Goal: Navigation & Orientation: Find specific page/section

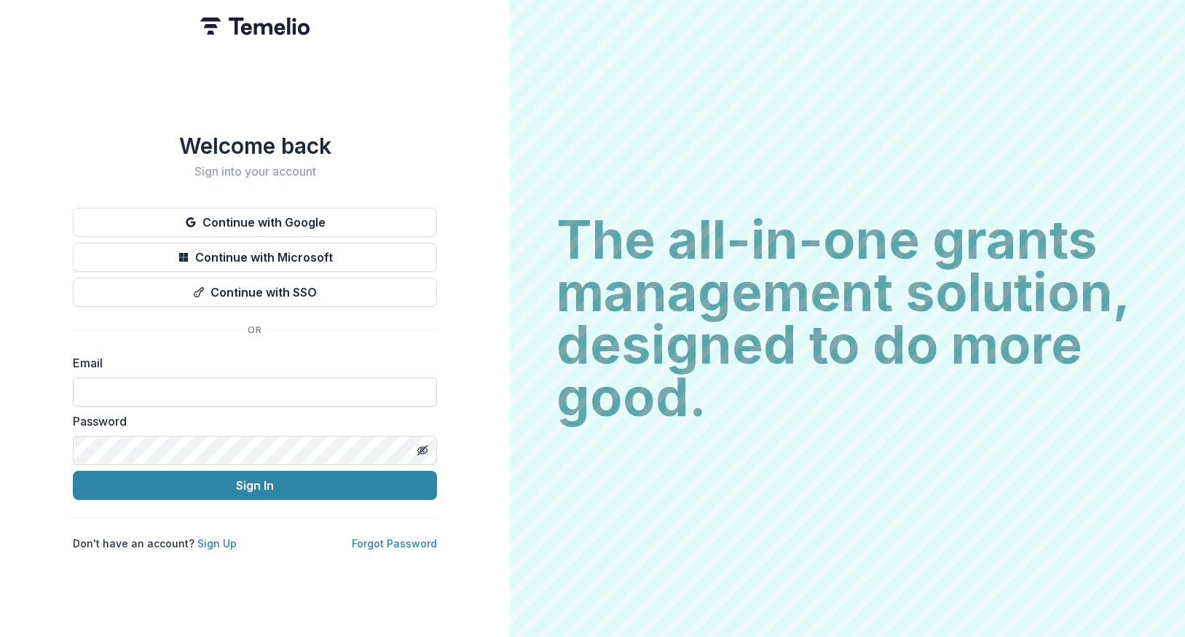
click at [317, 385] on input at bounding box center [255, 391] width 364 height 29
type input "**********"
click at [73, 377] on div at bounding box center [73, 377] width 0 height 0
click at [347, 218] on button "Continue with Google" at bounding box center [255, 222] width 364 height 29
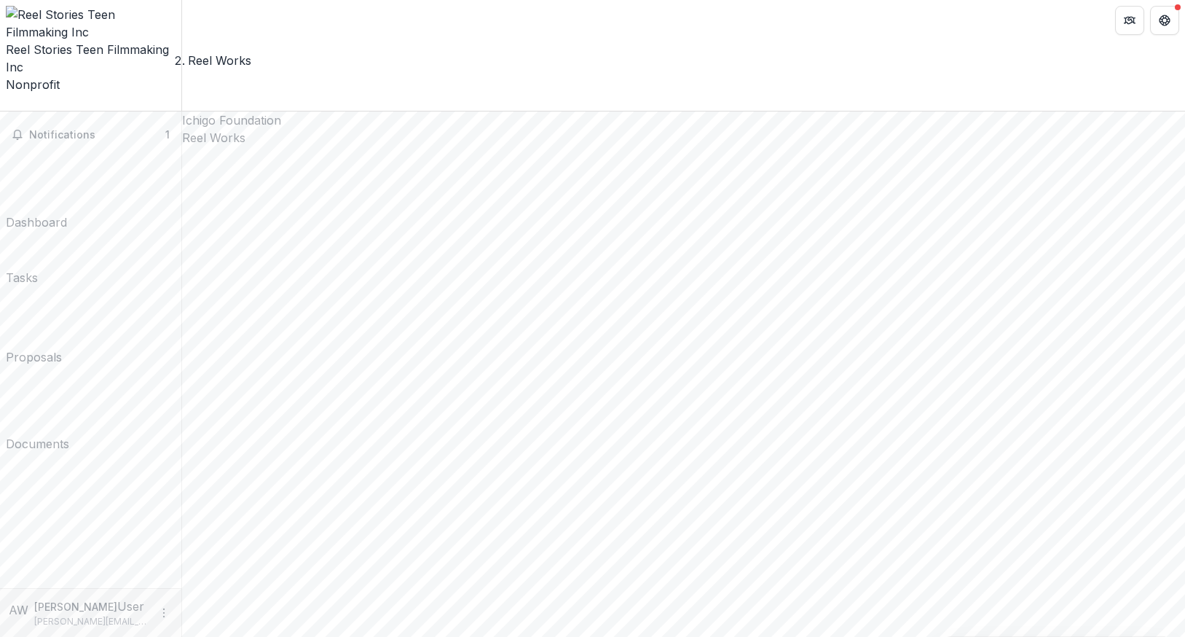
click at [63, 435] on div "Documents" at bounding box center [37, 443] width 63 height 17
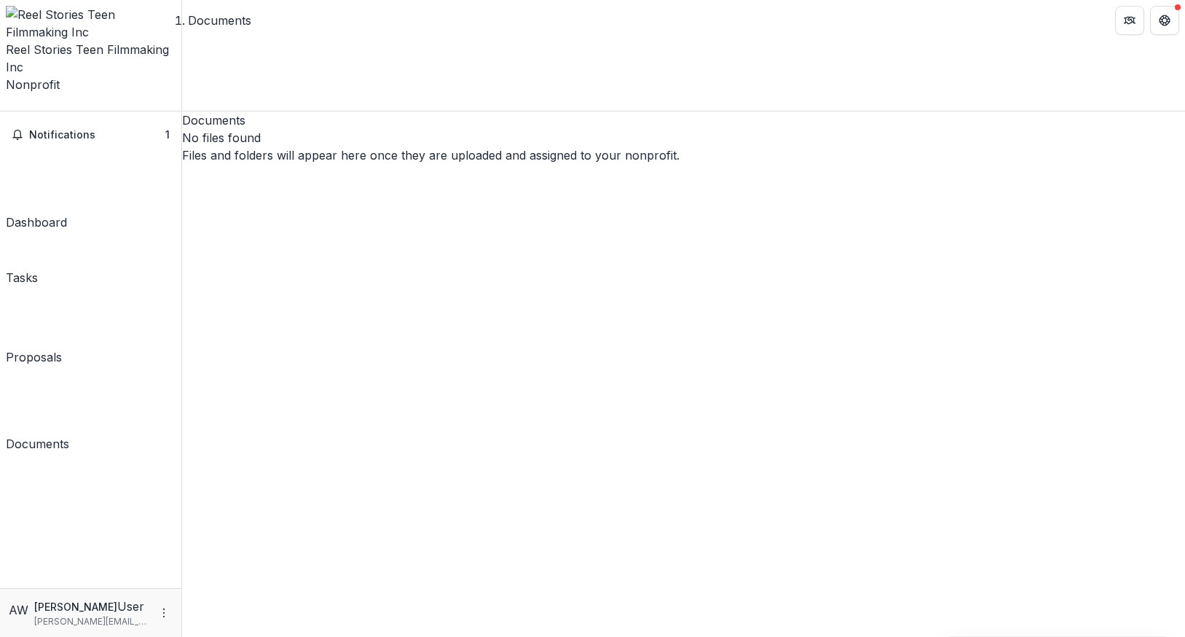
click at [38, 269] on div "Tasks" at bounding box center [22, 277] width 32 height 17
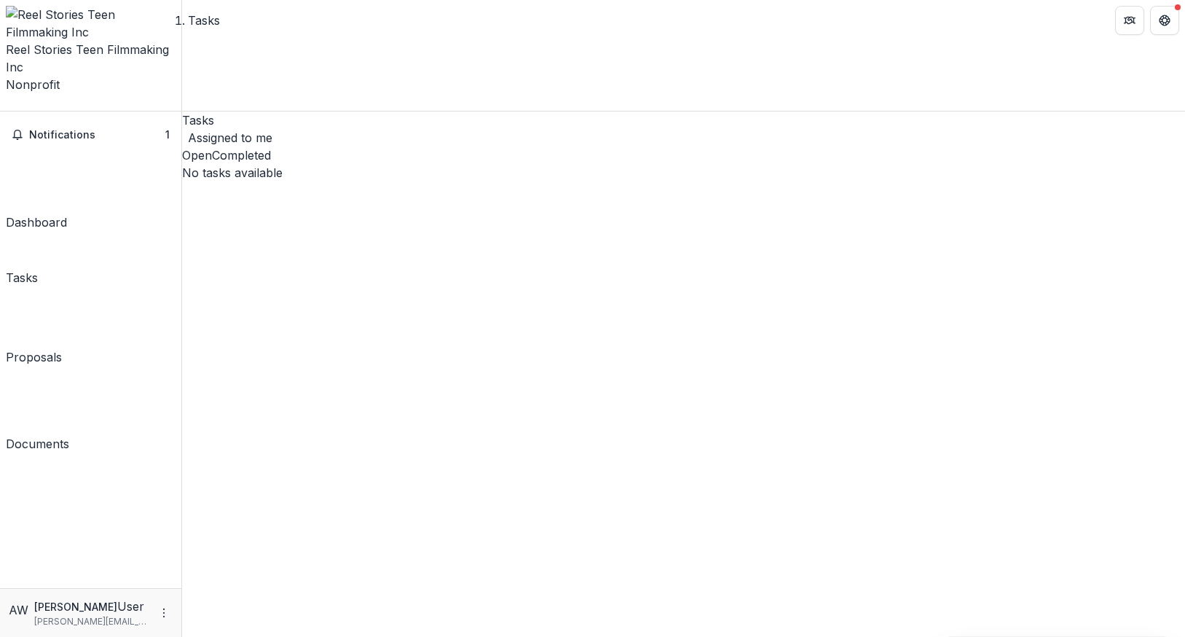
click at [67, 213] on div "Dashboard" at bounding box center [36, 221] width 61 height 17
